Goal: Find specific page/section: Find specific page/section

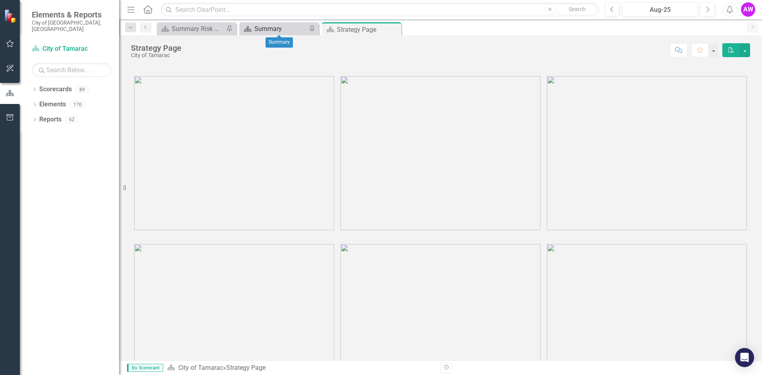
click at [266, 29] on div "Summary" at bounding box center [280, 29] width 52 height 10
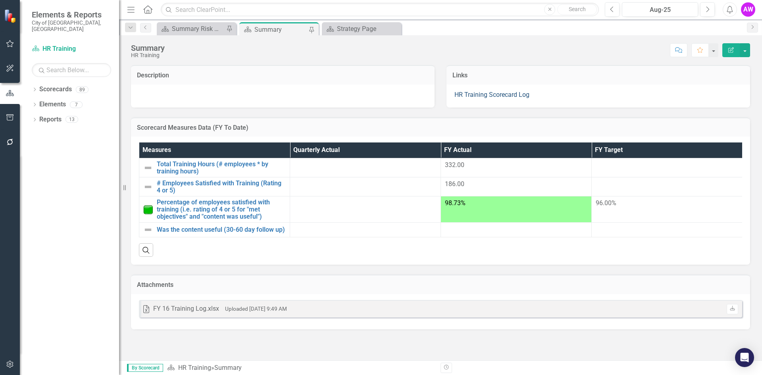
click at [484, 96] on link "HR Training Scorecard Log" at bounding box center [492, 95] width 75 height 8
click at [202, 314] on div "FY 16 Training Log.xlsx" at bounding box center [186, 309] width 66 height 9
click at [349, 23] on div "Scorecard Strategy Page Close" at bounding box center [361, 28] width 79 height 13
click at [349, 30] on div "Strategy Page" at bounding box center [363, 29] width 52 height 10
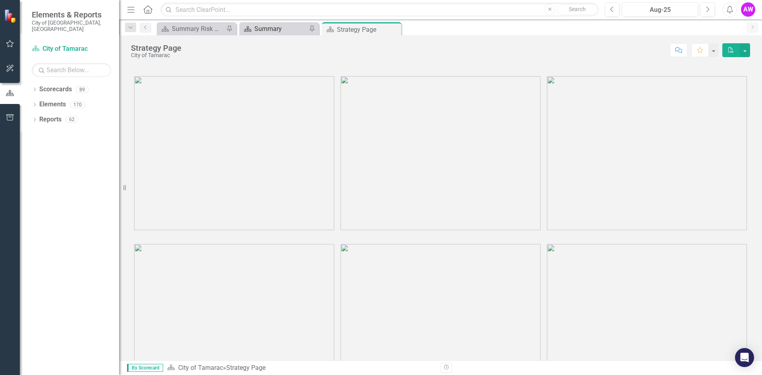
click at [270, 24] on div "Summary" at bounding box center [280, 29] width 52 height 10
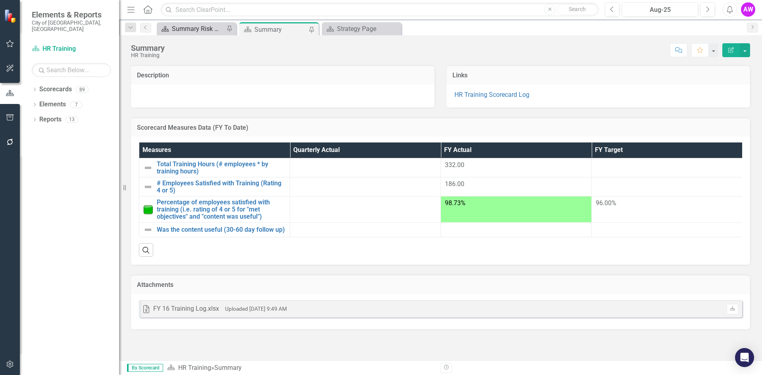
click at [199, 27] on div "Summary Risk Management - Program Description (8401)" at bounding box center [198, 29] width 52 height 10
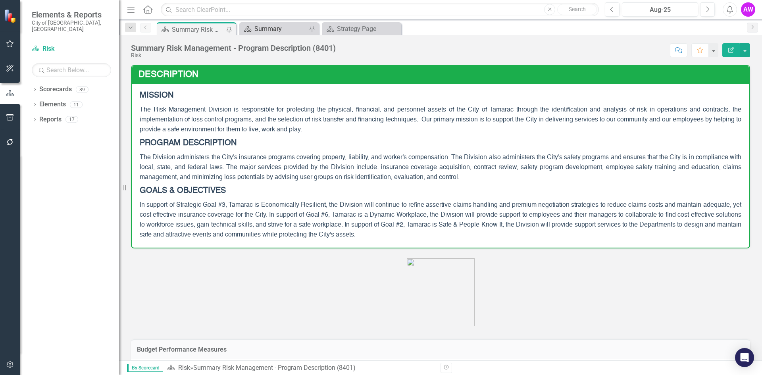
click at [267, 31] on div "Summary" at bounding box center [280, 29] width 52 height 10
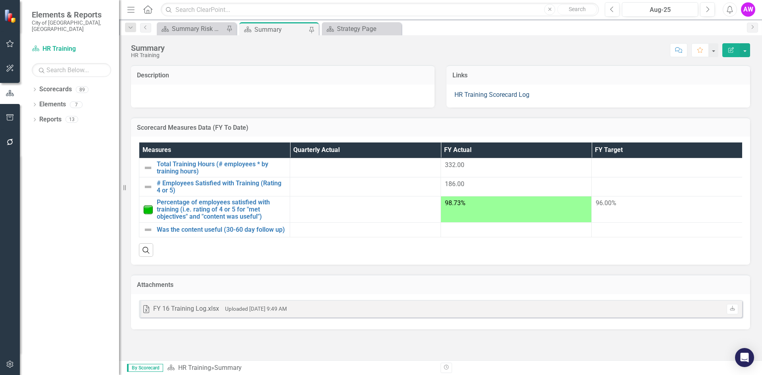
click at [476, 95] on link "HR Training Scorecard Log" at bounding box center [492, 95] width 75 height 8
